Goal: Task Accomplishment & Management: Complete application form

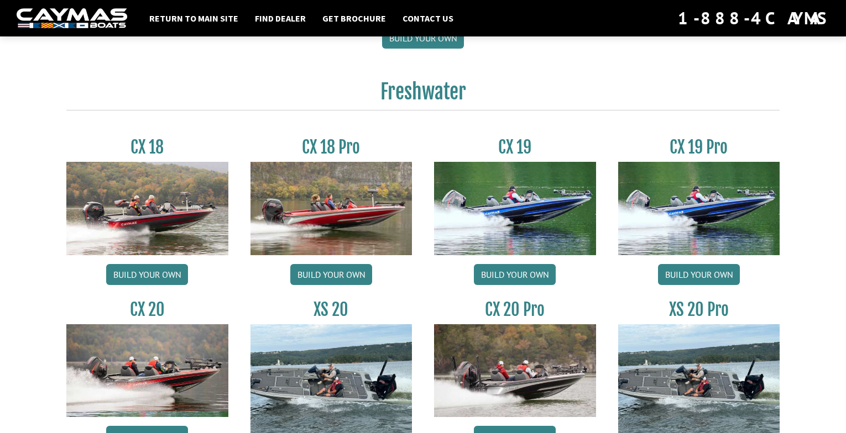
scroll to position [884, 0]
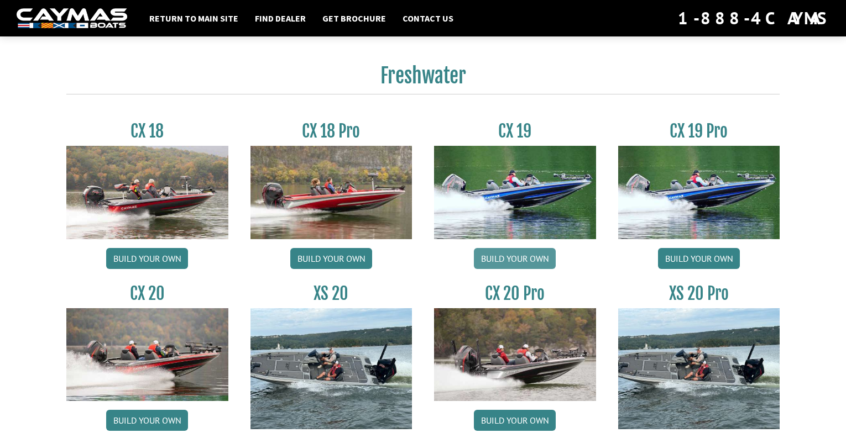
click at [508, 257] on link "Build your own" at bounding box center [515, 258] width 82 height 21
click at [704, 260] on link "Build your own" at bounding box center [699, 258] width 82 height 21
click at [525, 258] on link "Build your own" at bounding box center [515, 258] width 82 height 21
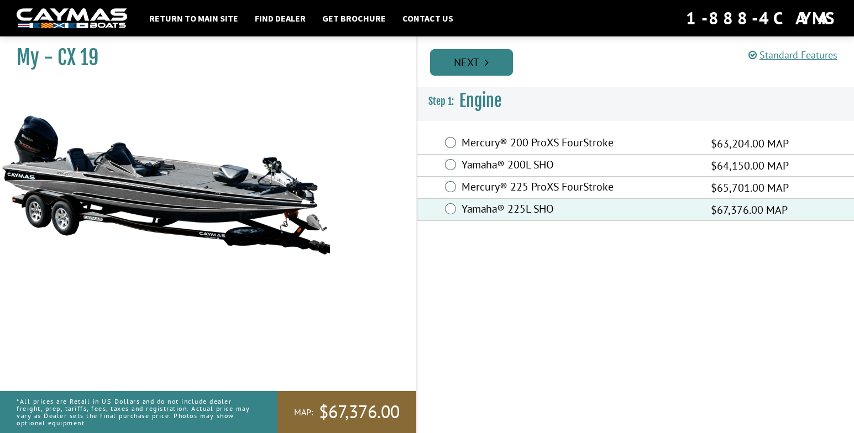
click at [464, 60] on link "Next" at bounding box center [471, 62] width 83 height 27
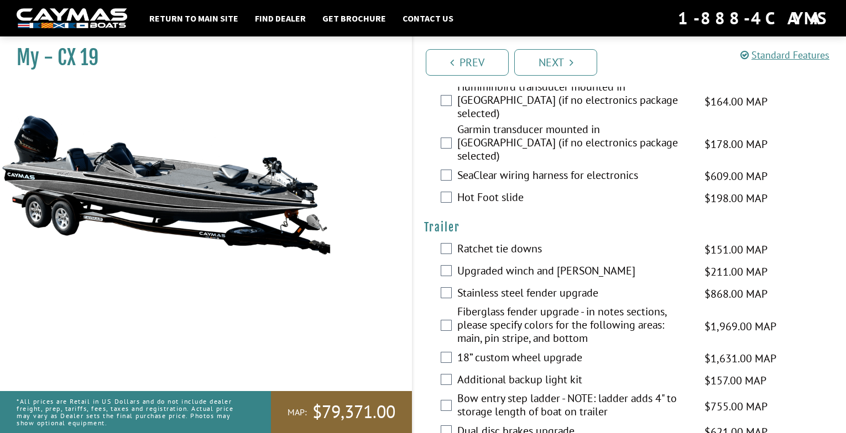
scroll to position [1804, 0]
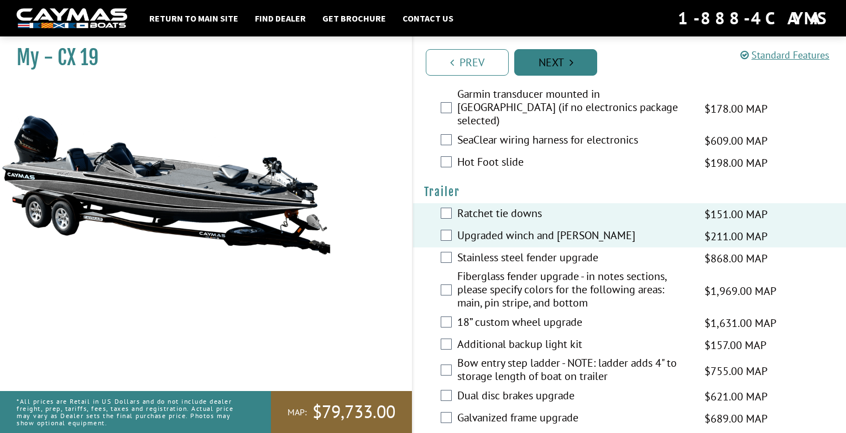
click at [560, 60] on link "Next" at bounding box center [555, 62] width 83 height 27
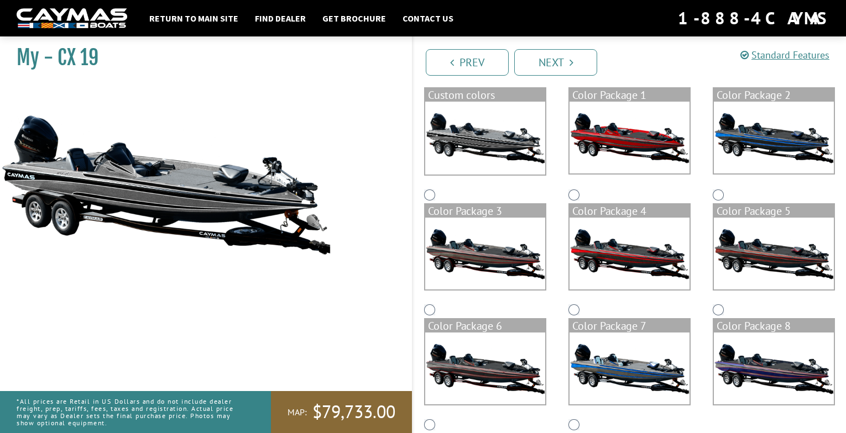
scroll to position [166, 0]
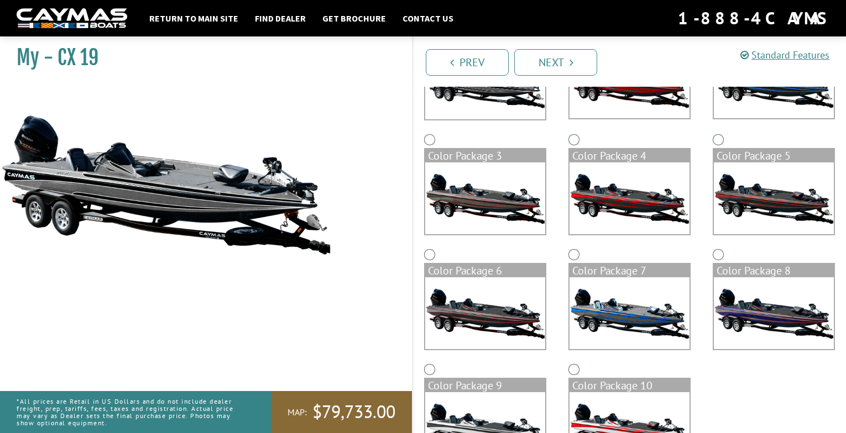
click at [622, 314] on img at bounding box center [629, 313] width 120 height 72
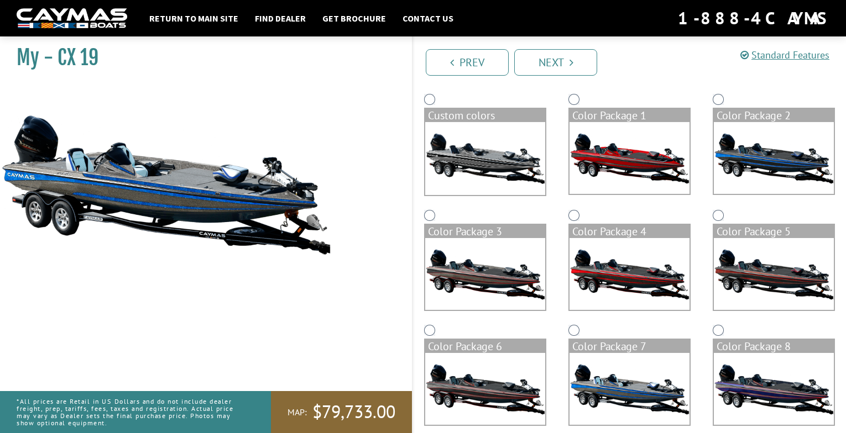
scroll to position [109, 0]
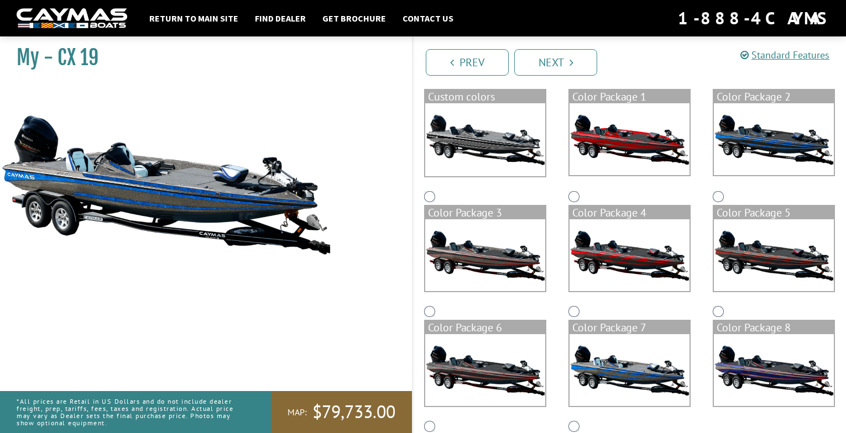
click at [490, 355] on img at bounding box center [485, 370] width 120 height 72
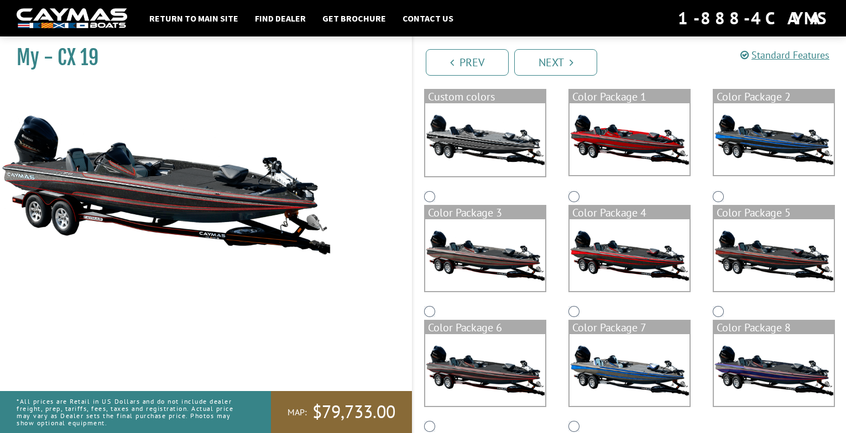
click at [485, 260] on img at bounding box center [485, 255] width 120 height 72
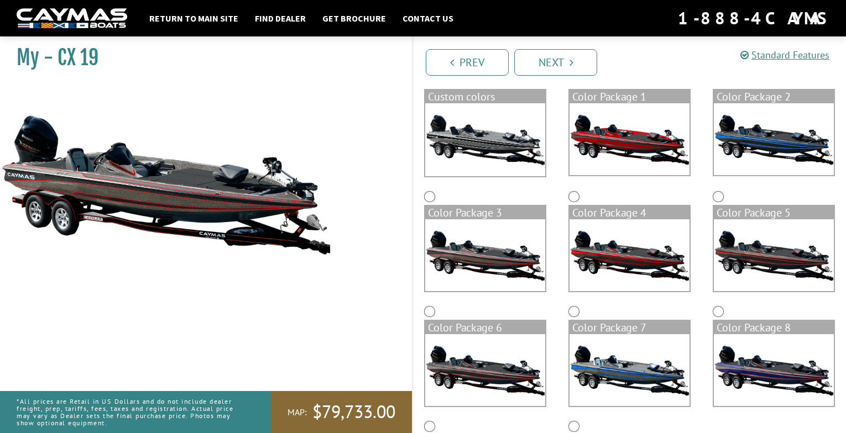
click at [484, 144] on img at bounding box center [485, 139] width 120 height 73
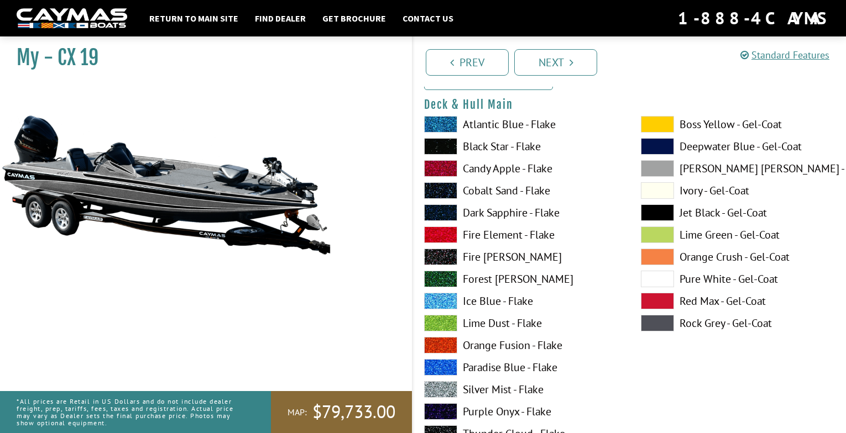
click at [442, 121] on span at bounding box center [440, 124] width 33 height 17
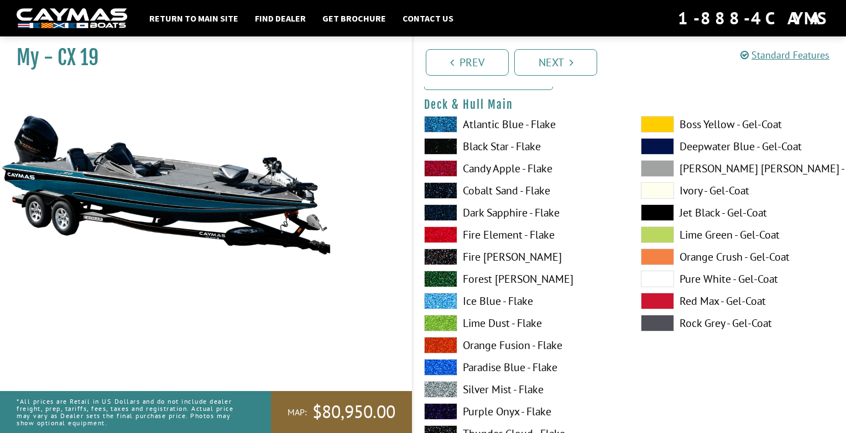
click at [441, 296] on span at bounding box center [440, 301] width 33 height 17
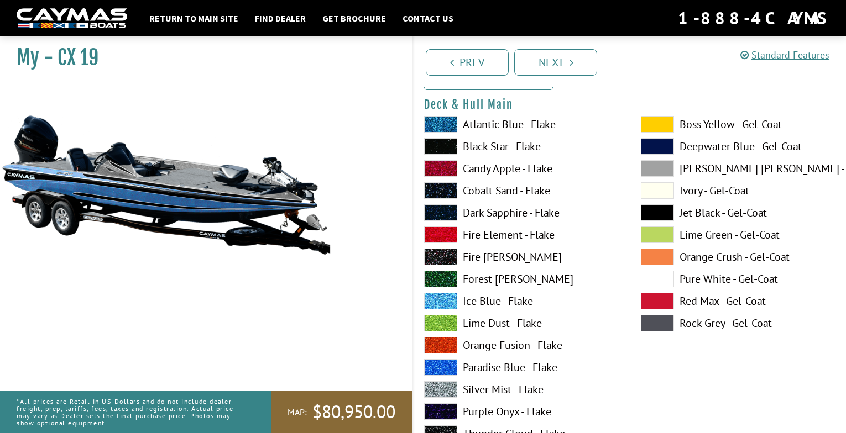
click at [443, 388] on span at bounding box center [440, 389] width 33 height 17
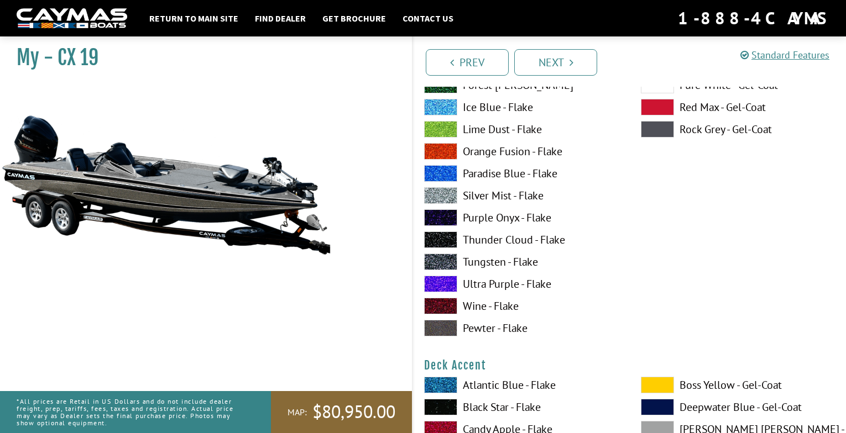
scroll to position [385, 0]
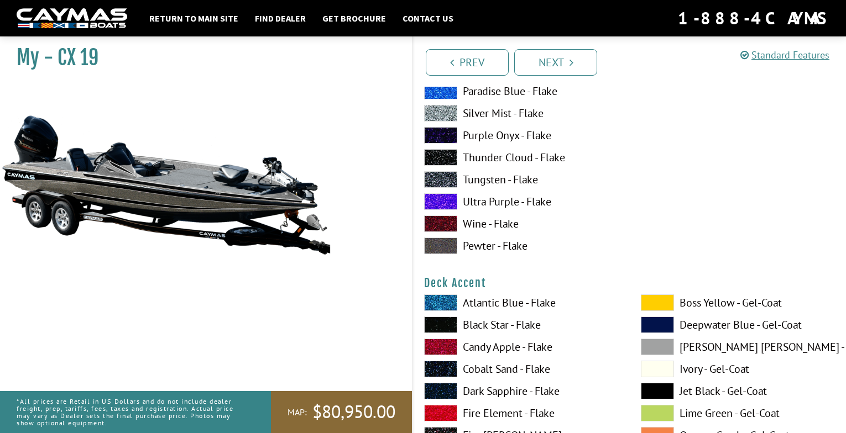
click at [446, 302] on span at bounding box center [440, 303] width 33 height 17
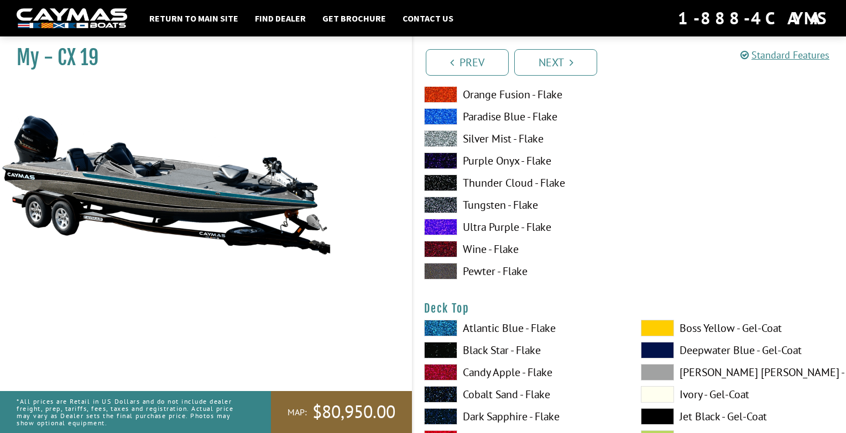
scroll to position [1435, 0]
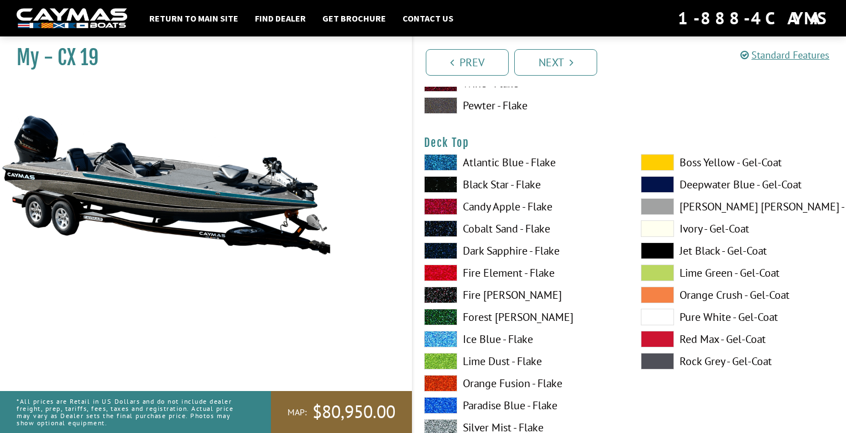
click at [442, 269] on span at bounding box center [440, 273] width 33 height 17
click at [654, 206] on span at bounding box center [657, 206] width 33 height 17
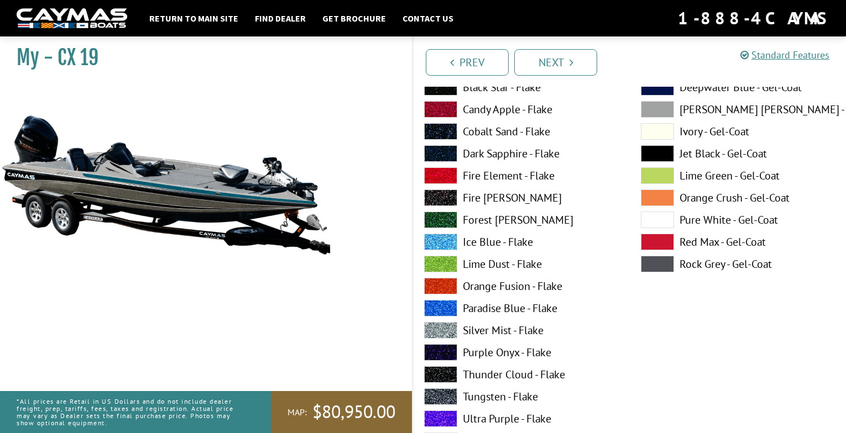
scroll to position [109, 0]
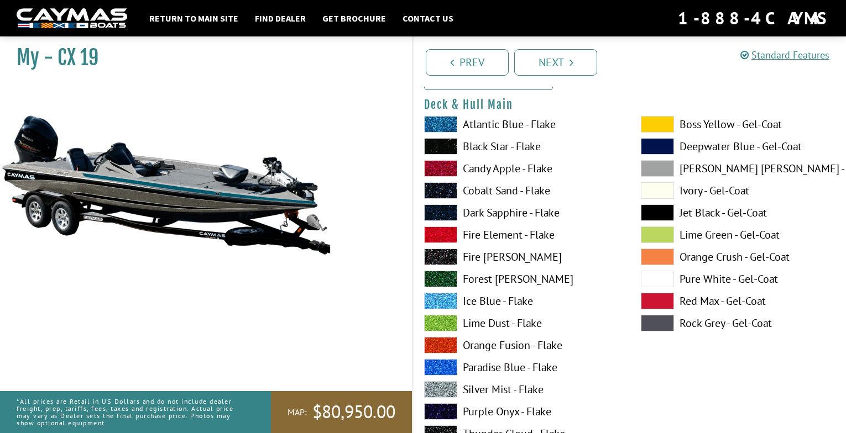
click at [661, 165] on span at bounding box center [657, 168] width 33 height 17
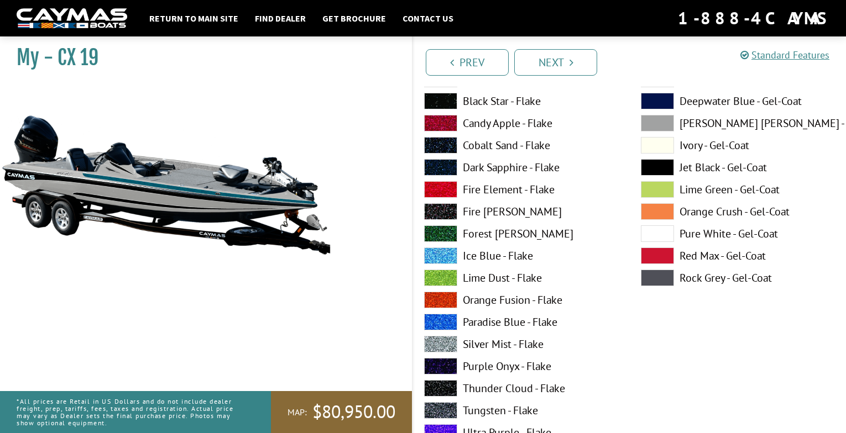
scroll to position [2486, 0]
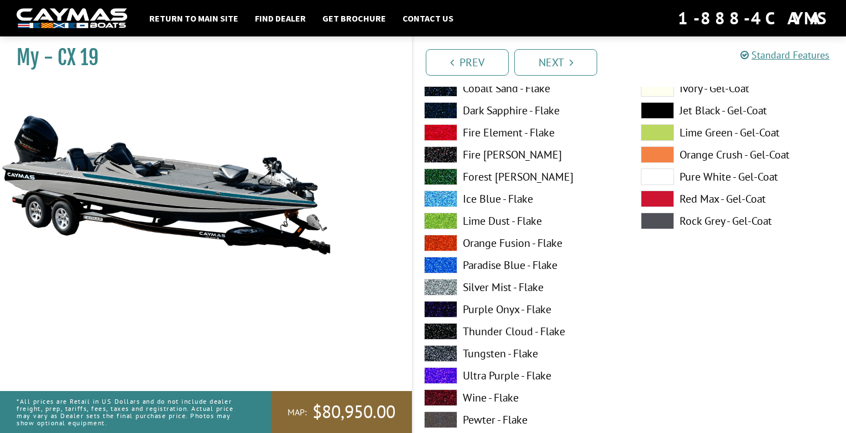
click at [484, 196] on label "Ice Blue - Flake" at bounding box center [521, 199] width 195 height 17
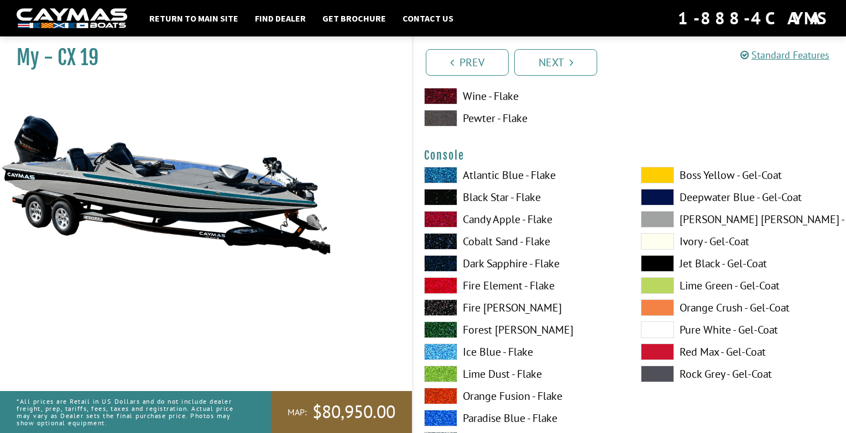
scroll to position [2817, 0]
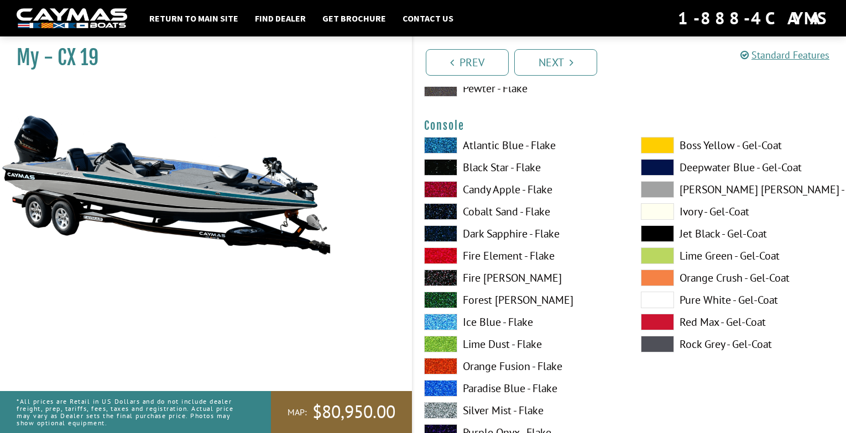
click at [445, 387] on span at bounding box center [440, 388] width 33 height 17
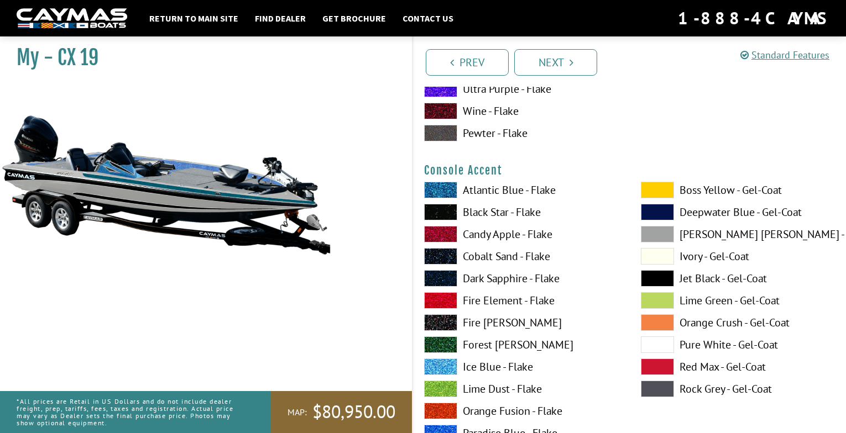
scroll to position [3259, 0]
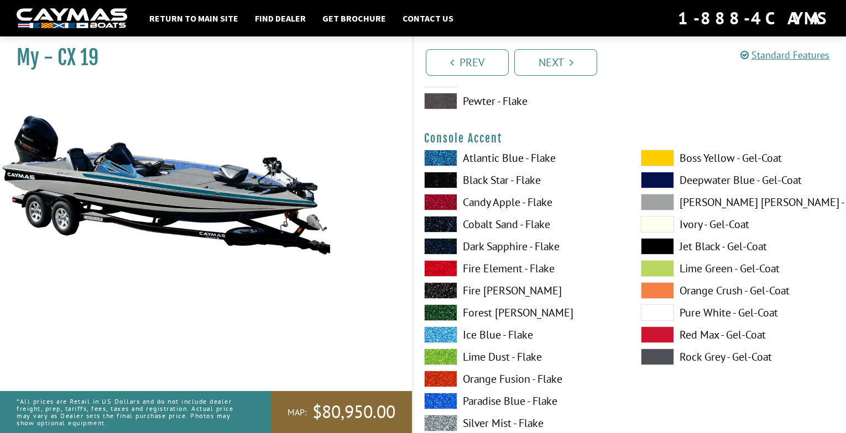
click at [654, 155] on span at bounding box center [657, 158] width 33 height 17
click at [661, 197] on span at bounding box center [657, 202] width 33 height 17
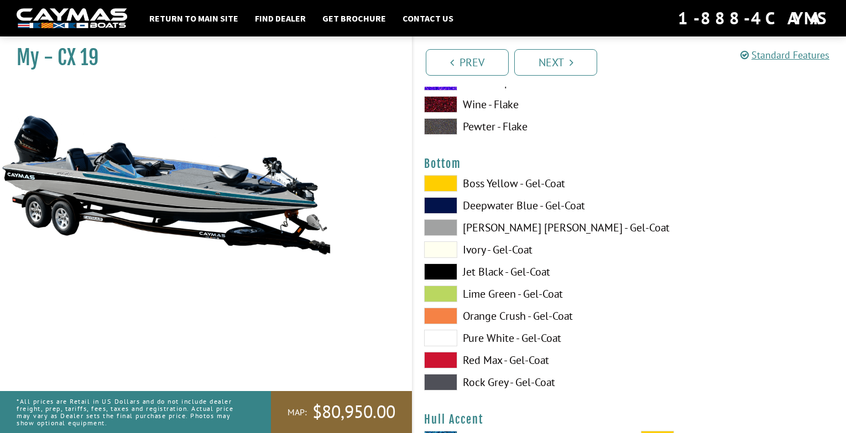
scroll to position [4199, 0]
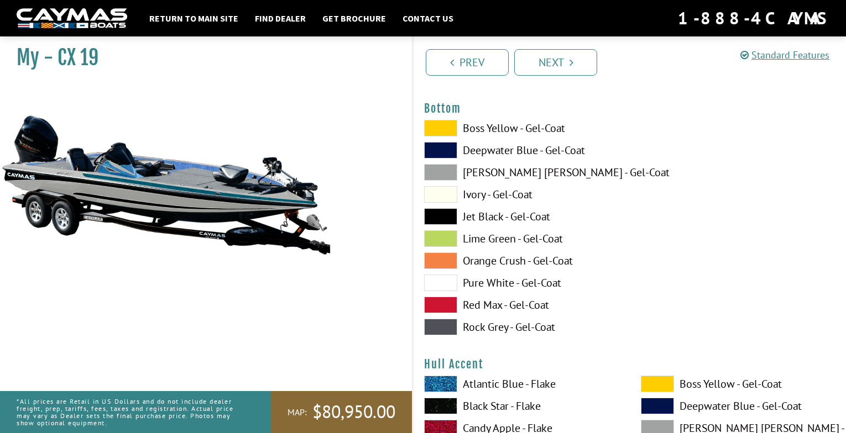
click at [437, 216] on span at bounding box center [440, 216] width 33 height 17
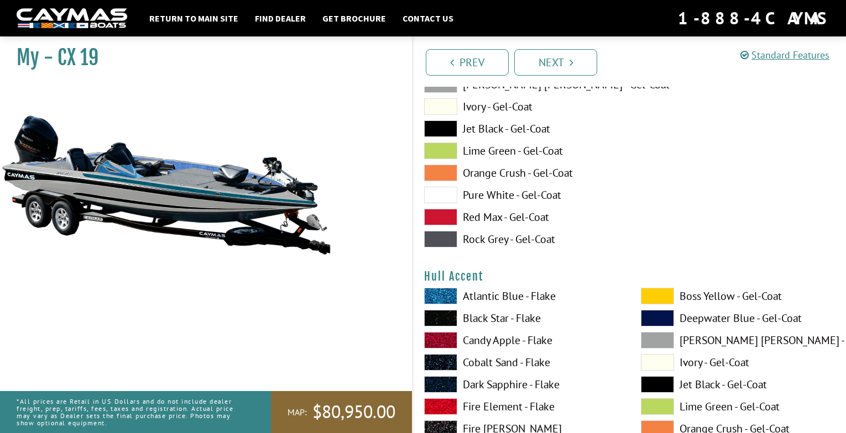
scroll to position [4365, 0]
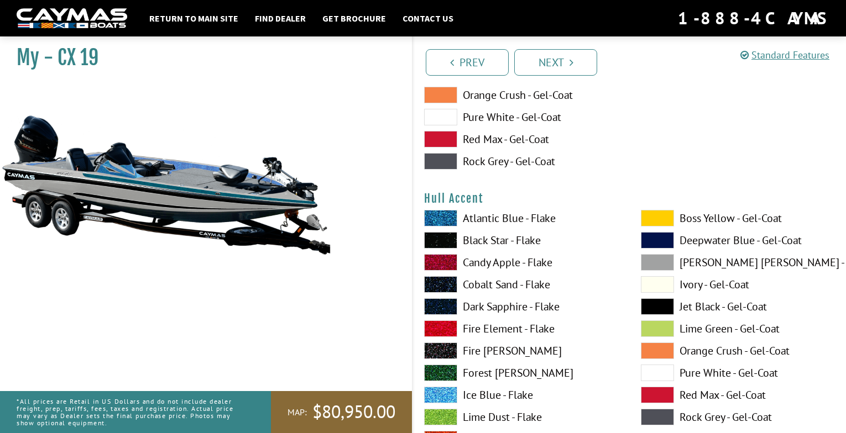
click at [447, 214] on span at bounding box center [440, 218] width 33 height 17
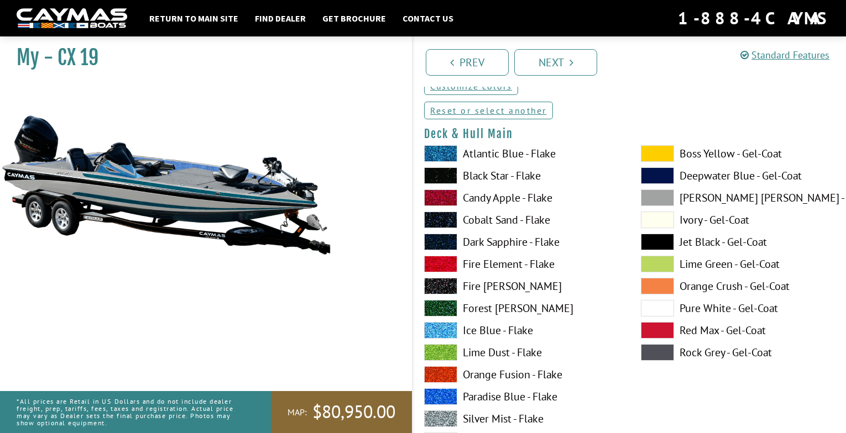
scroll to position [0, 0]
